Goal: Task Accomplishment & Management: Use online tool/utility

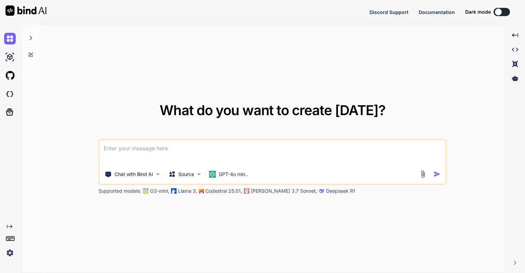
click at [21, 180] on div "Created with Pixso. What do you want to create today? Chat with Bind AI Source …" at bounding box center [262, 148] width 525 height 249
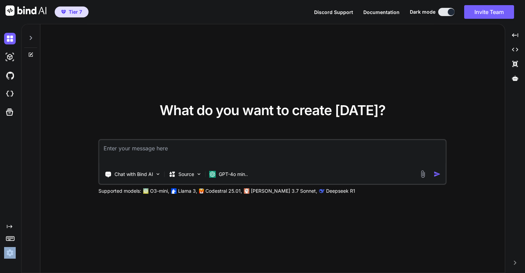
click at [53, 214] on div "What do you want to create today? Chat with Bind AI Source GPT-4o min.. Support…" at bounding box center [272, 148] width 465 height 249
click at [10, 252] on img at bounding box center [10, 253] width 12 height 12
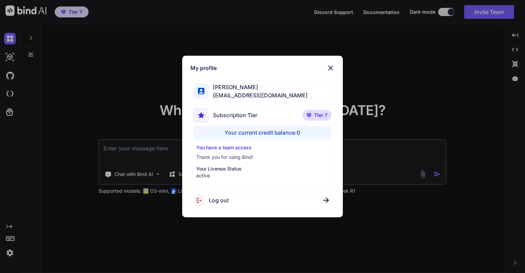
click at [62, 221] on div "My profile Eric Lee ohiwello@gmail.com Subscription Tier Tier 7 Your current cr…" at bounding box center [262, 136] width 525 height 273
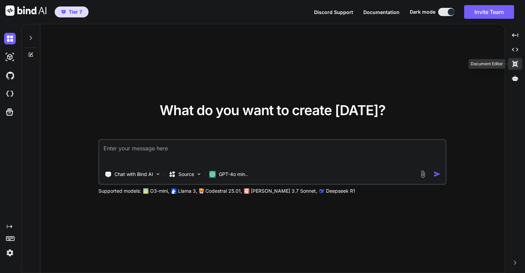
click at [516, 63] on icon at bounding box center [515, 64] width 5 height 6
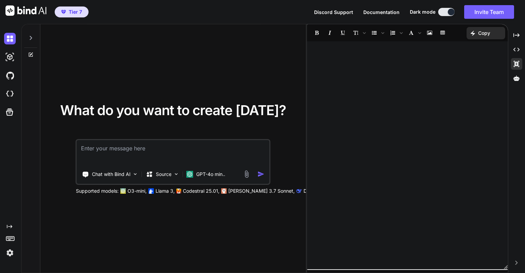
click at [409, 83] on div at bounding box center [407, 155] width 201 height 221
click at [212, 192] on p "Codestral 25.01," at bounding box center [201, 191] width 37 height 7
click at [210, 191] on p "Codestral 25.01," at bounding box center [201, 191] width 37 height 7
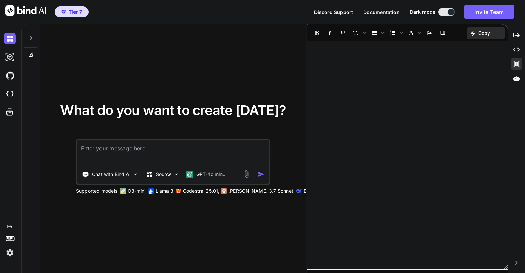
click at [210, 191] on p "Codestral 25.01," at bounding box center [201, 191] width 37 height 7
click at [203, 190] on p "Codestral 25.01," at bounding box center [201, 191] width 37 height 7
click at [229, 191] on div "Supported models: O3-mini, Llama 3, Codestral 25.01, Claude 3.7 Sonnet, Deepsee…" at bounding box center [247, 191] width 342 height 7
click at [230, 191] on p "Claude 3.7 Sonnet," at bounding box center [262, 191] width 66 height 7
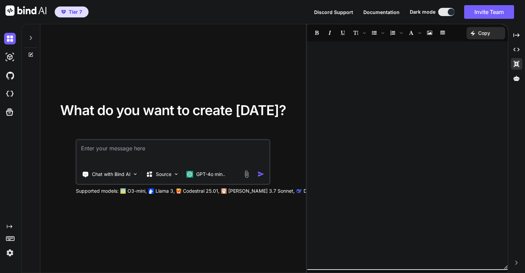
click at [304, 191] on p "Deepseek R1" at bounding box center [318, 191] width 29 height 7
drag, startPoint x: 360, startPoint y: 184, endPoint x: 379, endPoint y: 179, distance: 19.5
click at [362, 184] on div "﻿" at bounding box center [407, 155] width 201 height 221
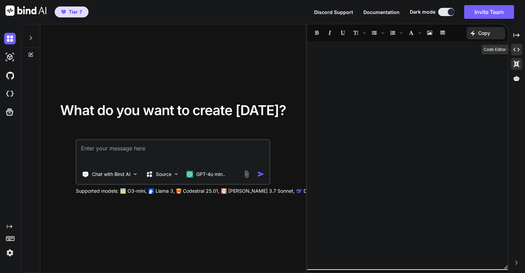
click at [515, 49] on icon at bounding box center [517, 50] width 6 height 4
type textarea "x"
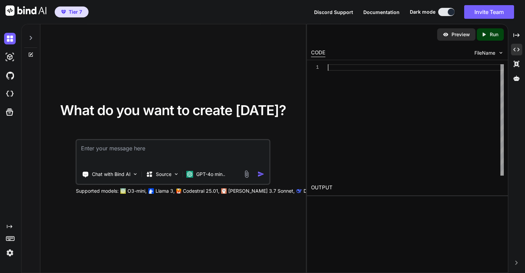
click at [453, 66] on div at bounding box center [416, 120] width 176 height 112
click at [491, 50] on span "FileName" at bounding box center [485, 53] width 21 height 7
click at [494, 53] on span "FileName" at bounding box center [485, 53] width 21 height 7
click at [499, 53] on img at bounding box center [501, 53] width 6 height 6
click at [500, 53] on img at bounding box center [501, 53] width 6 height 6
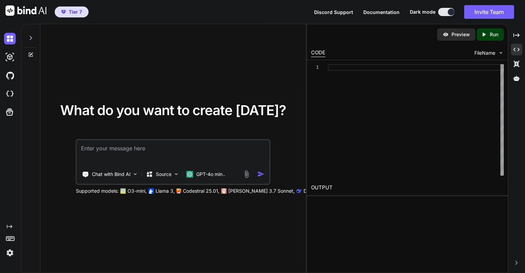
click at [500, 53] on img at bounding box center [501, 53] width 6 height 6
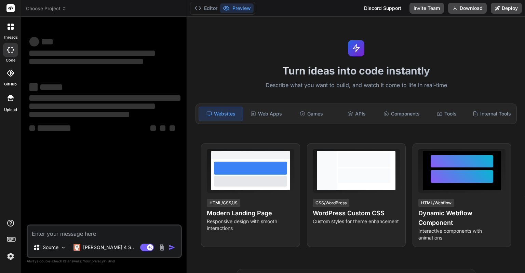
type textarea "x"
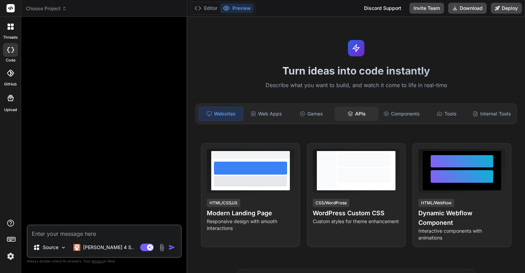
click at [355, 112] on div "APIs" at bounding box center [357, 114] width 44 height 14
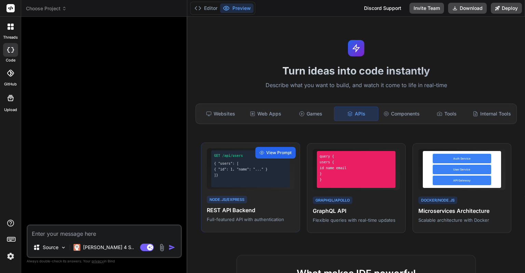
click at [269, 156] on span "View Prompt" at bounding box center [278, 153] width 25 height 6
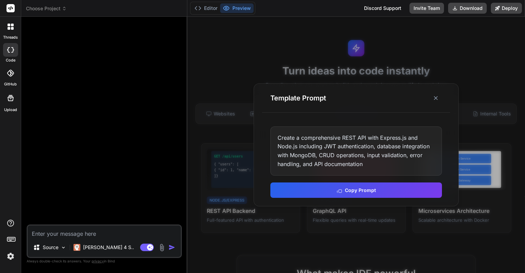
click at [12, 26] on icon at bounding box center [12, 25] width 3 height 3
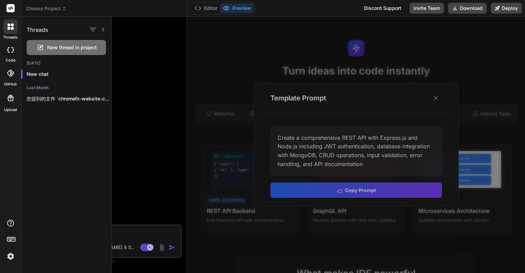
click at [344, 171] on div at bounding box center [319, 145] width 414 height 257
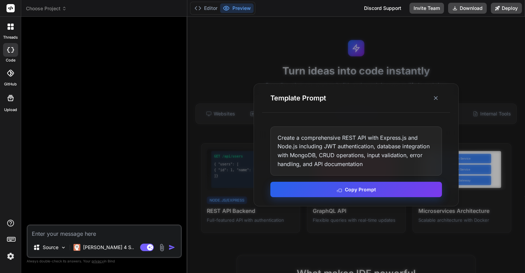
click at [350, 188] on button "Copy Prompt" at bounding box center [357, 189] width 172 height 15
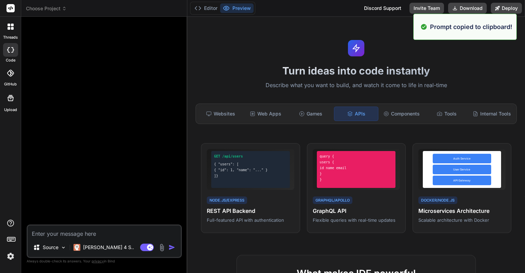
click at [93, 238] on textarea at bounding box center [104, 232] width 153 height 12
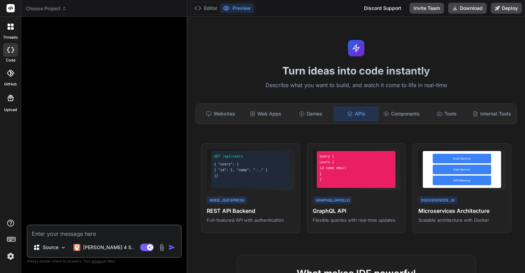
paste textarea "Create a comprehensive REST API with Express.js and Node.js including JWT authe…"
type textarea "Create a comprehensive REST API with Express.js and Node.js including JWT authe…"
type textarea "x"
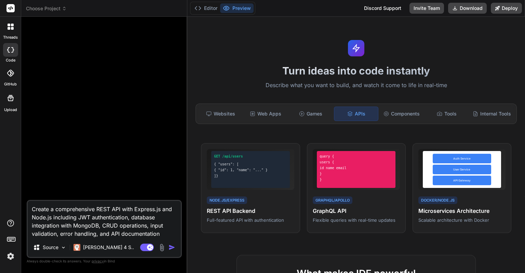
click at [134, 211] on textarea "Create a comprehensive REST API with Express.js and Node.js including JWT authe…" at bounding box center [104, 219] width 153 height 37
type textarea "x"
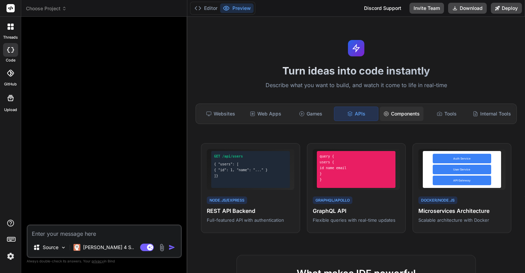
click at [408, 116] on div "Components" at bounding box center [402, 114] width 44 height 14
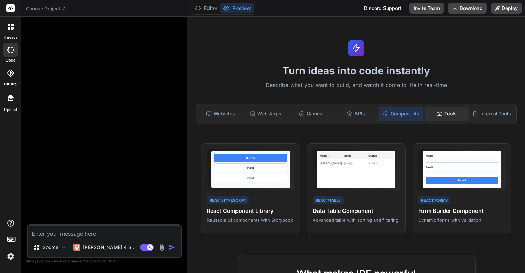
click at [425, 117] on div "Tools" at bounding box center [447, 114] width 44 height 14
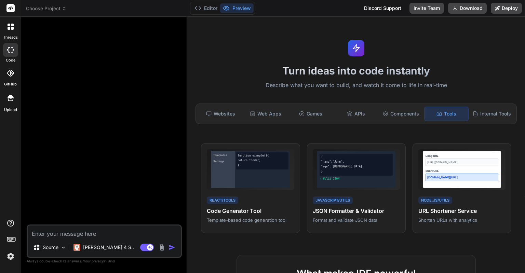
click at [442, 111] on div "Tools" at bounding box center [447, 114] width 44 height 14
